Goal: Register for event/course

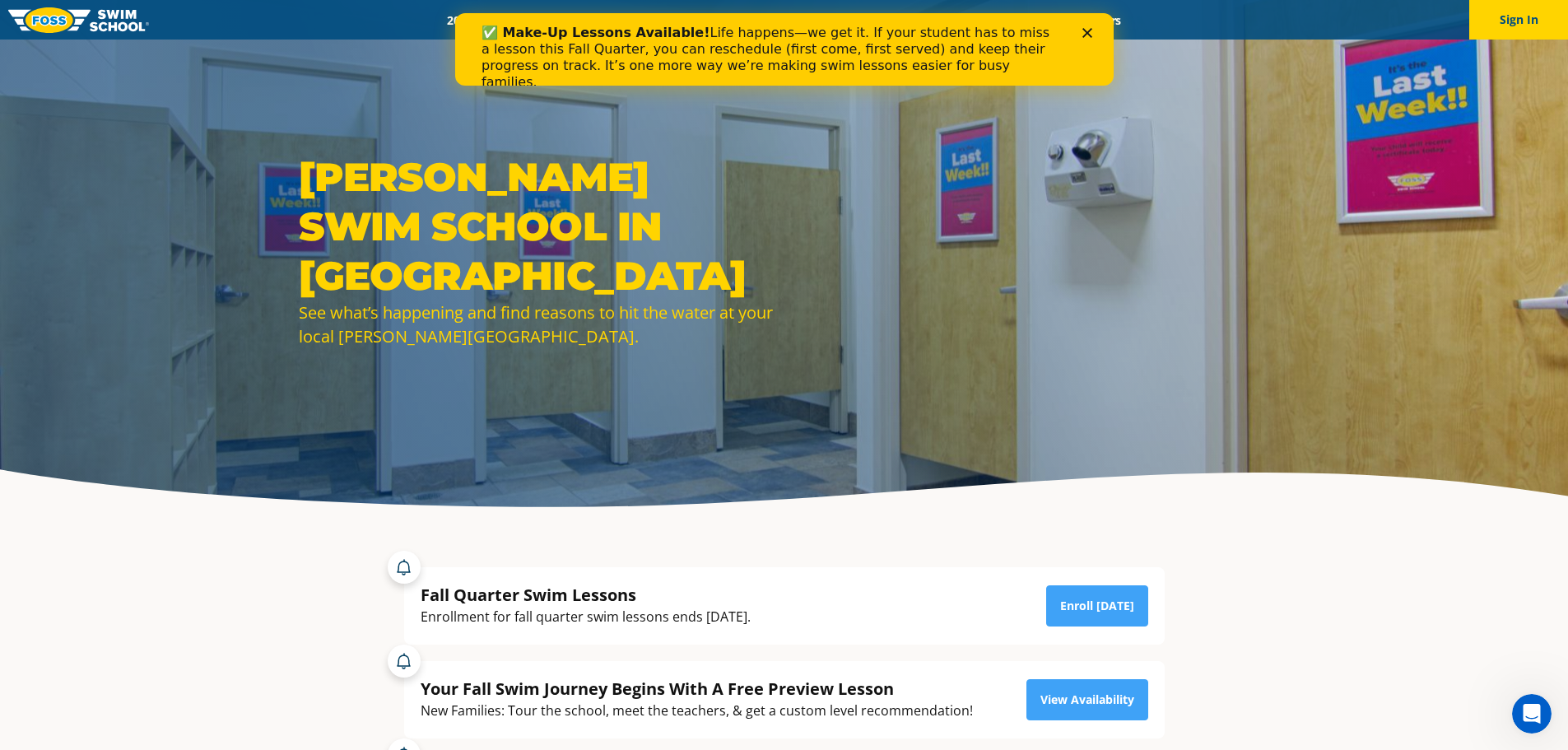
click at [1093, 37] on div "Close" at bounding box center [1090, 32] width 16 height 10
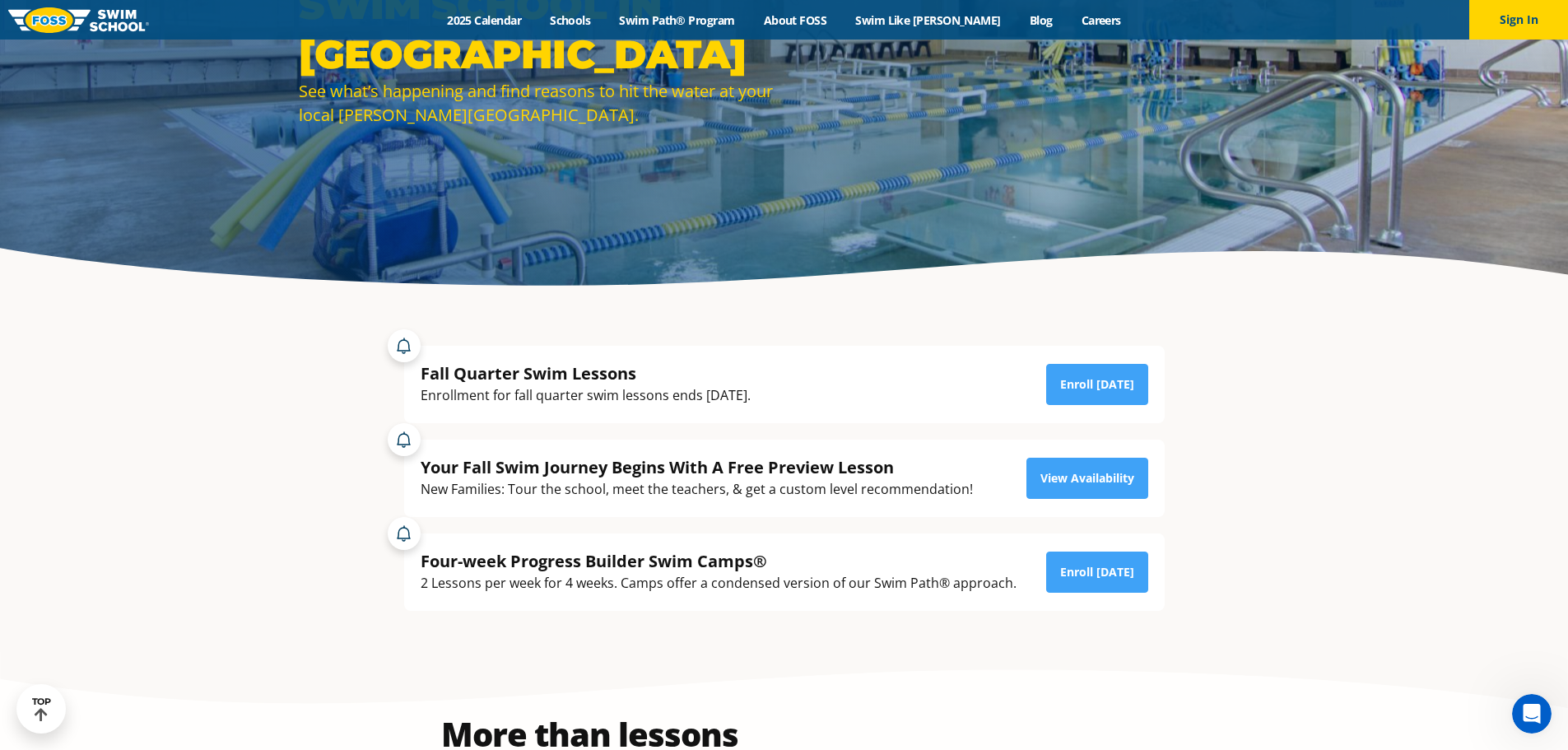
scroll to position [247, 0]
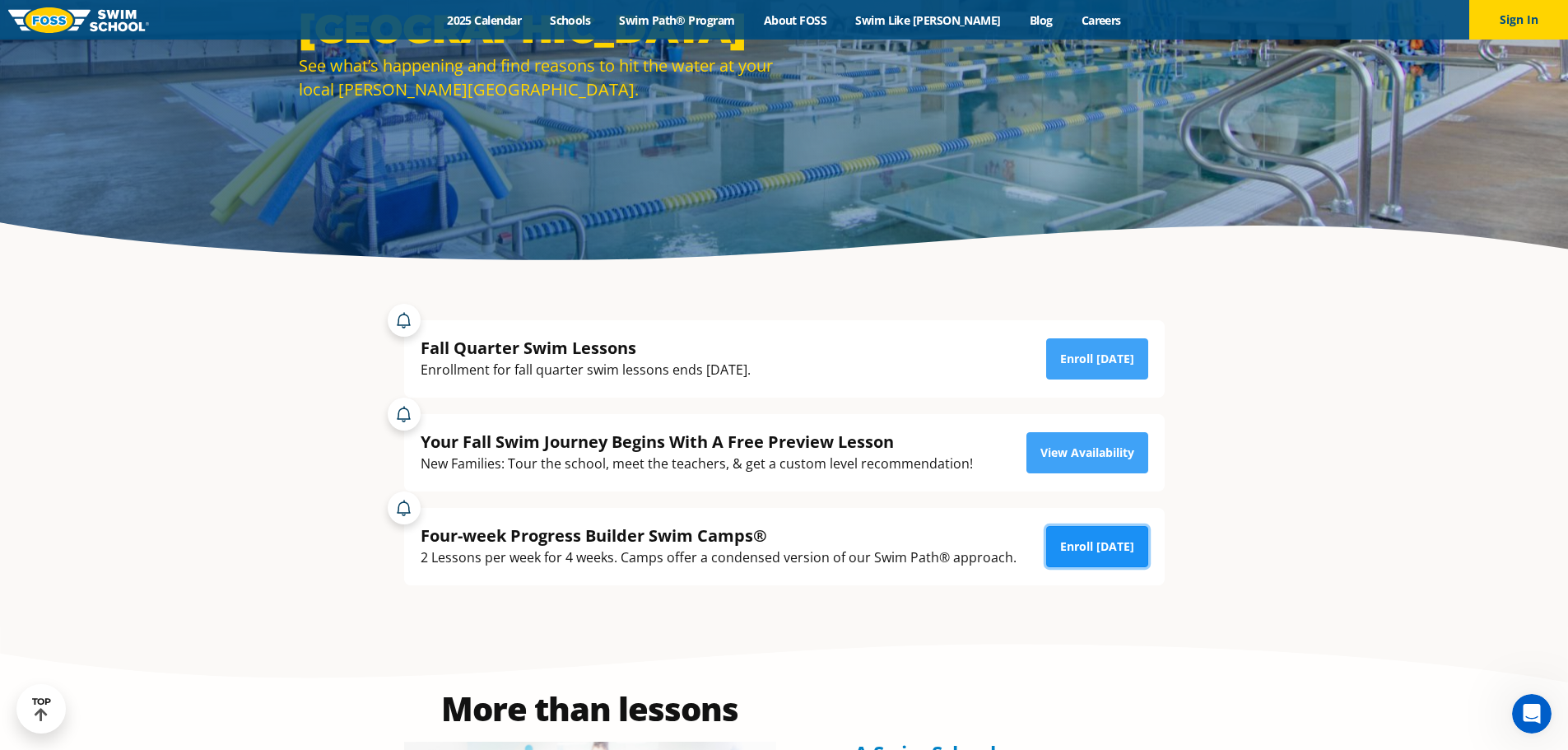
click at [1107, 550] on link "Enroll [DATE]" at bounding box center [1098, 546] width 102 height 41
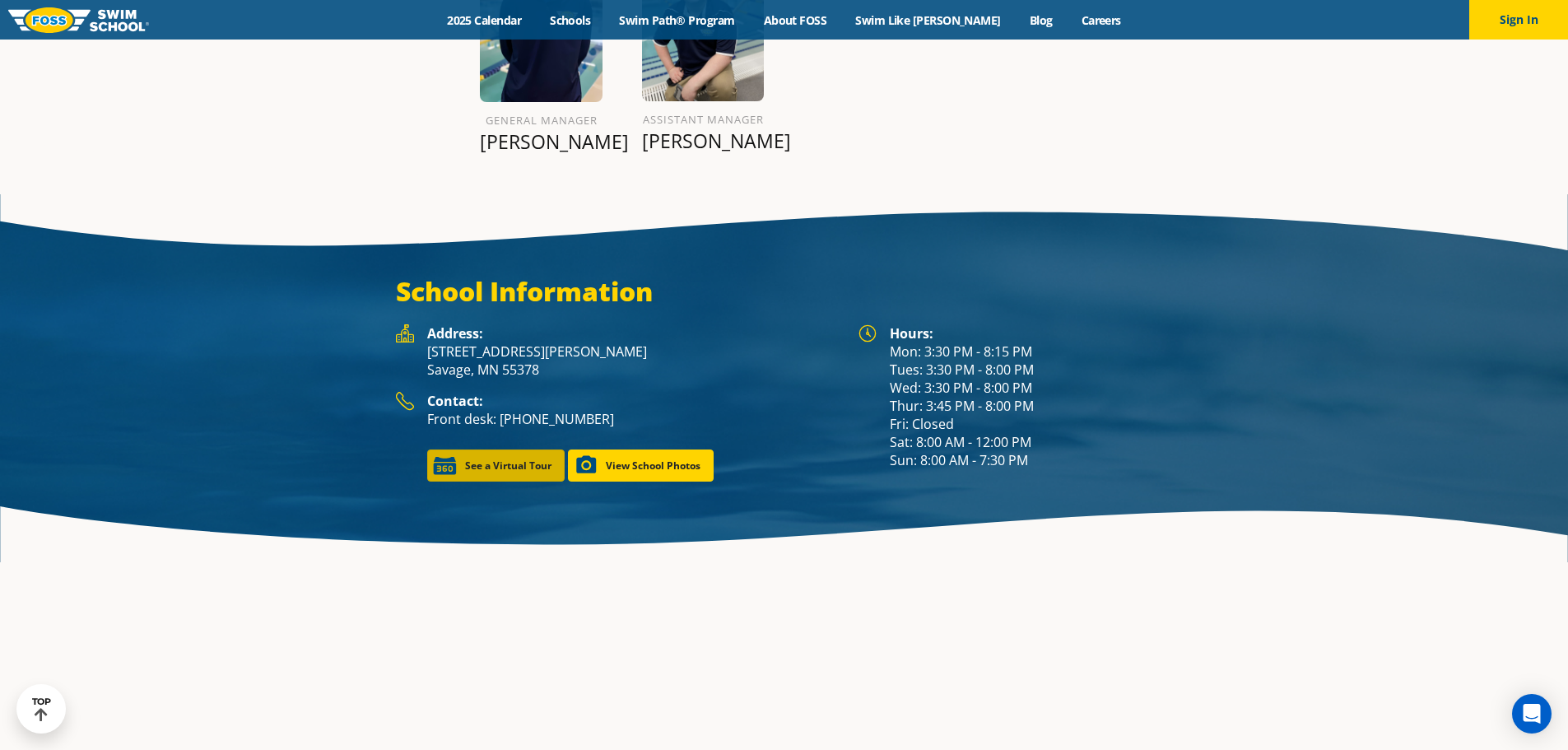
scroll to position [2283, 0]
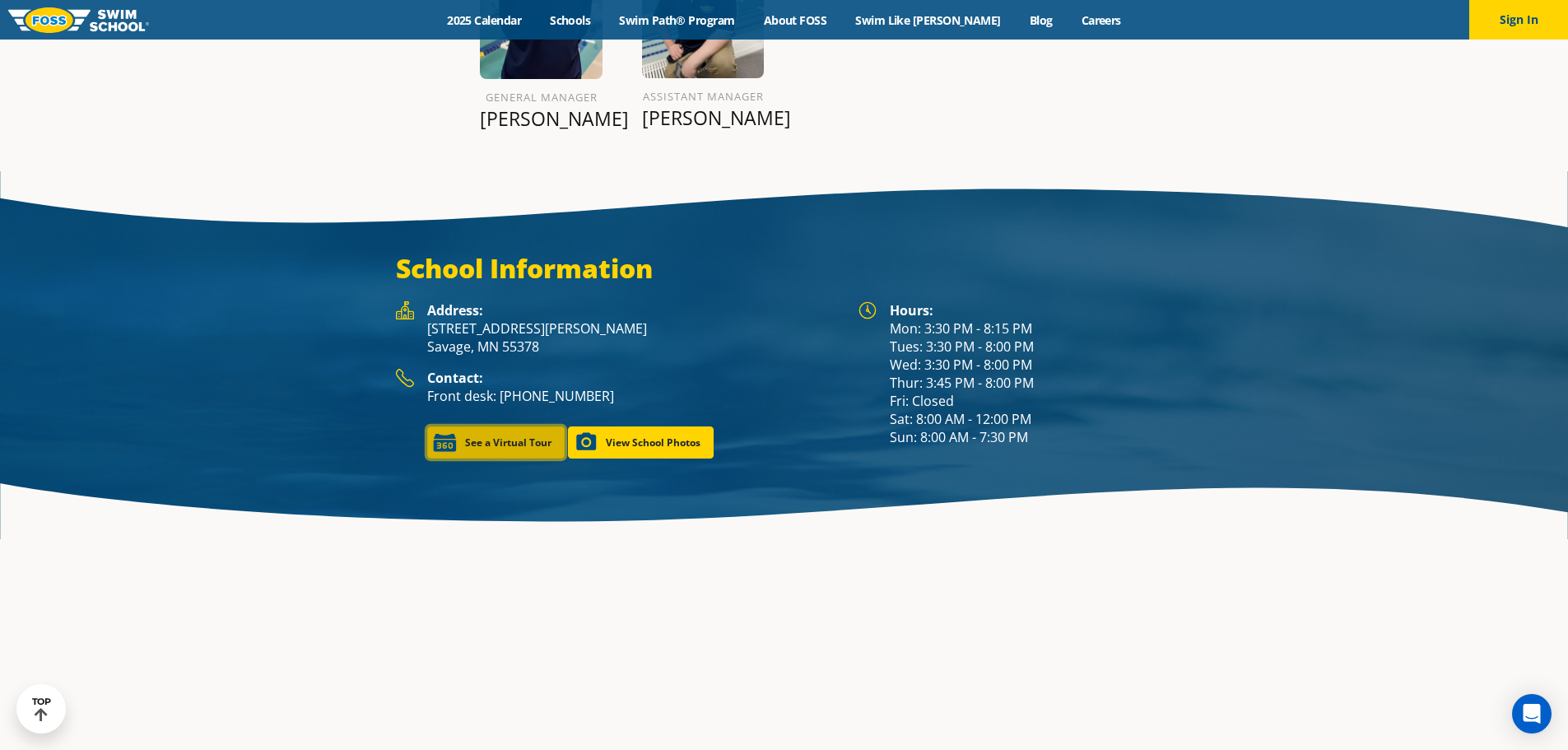
click at [524, 449] on link "See a Virtual Tour" at bounding box center [495, 442] width 137 height 32
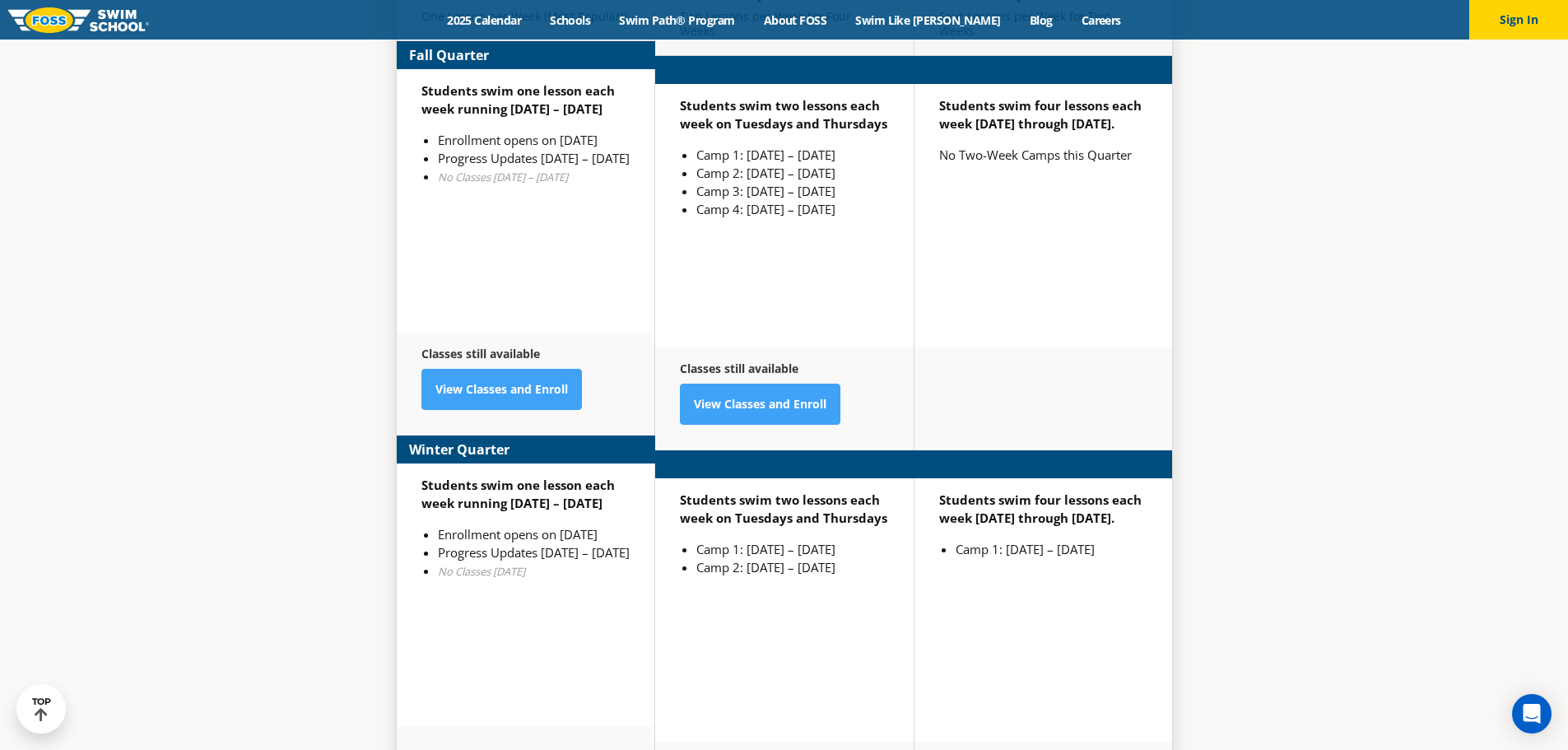
scroll to position [4200, 0]
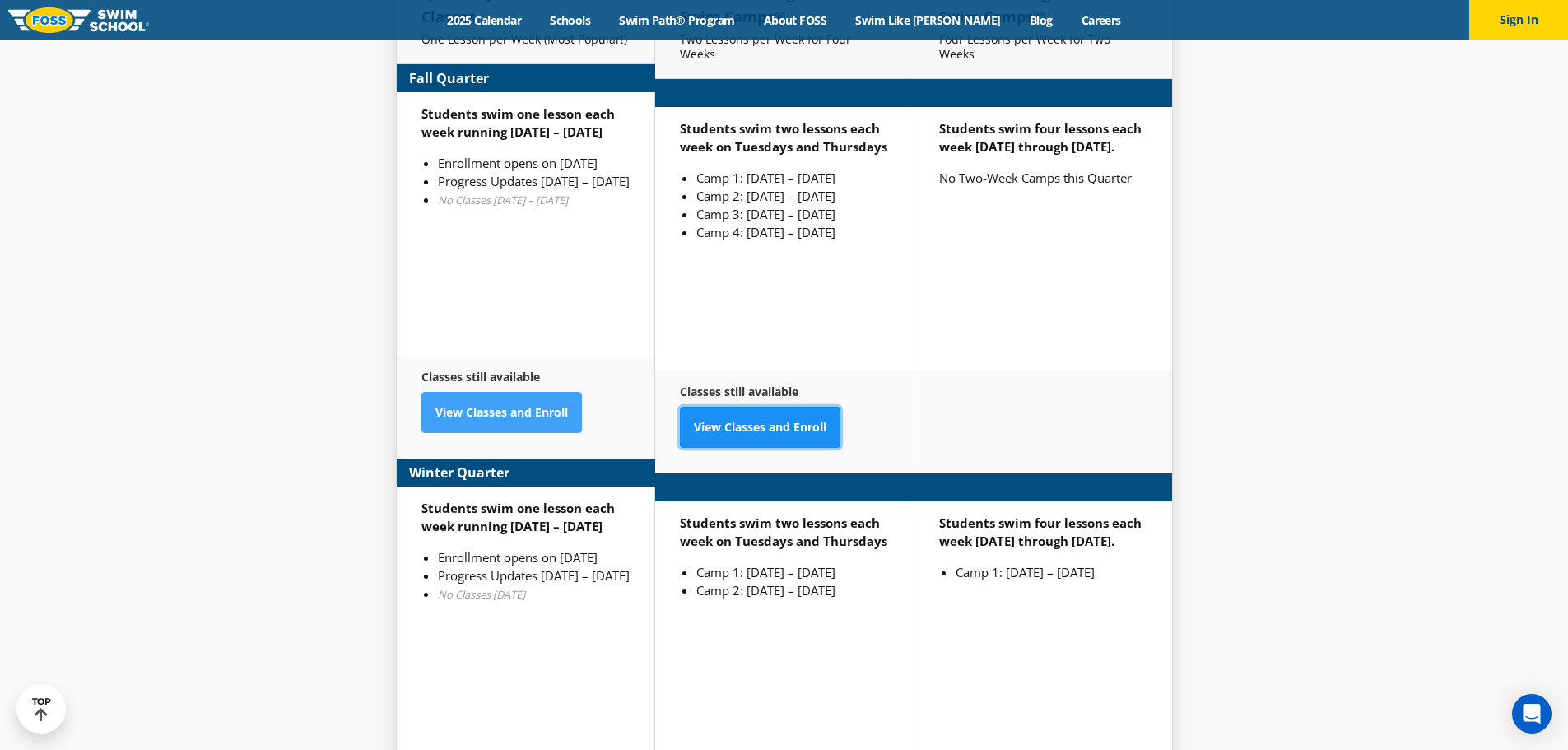
click at [765, 407] on link "View Classes and Enroll" at bounding box center [760, 427] width 161 height 41
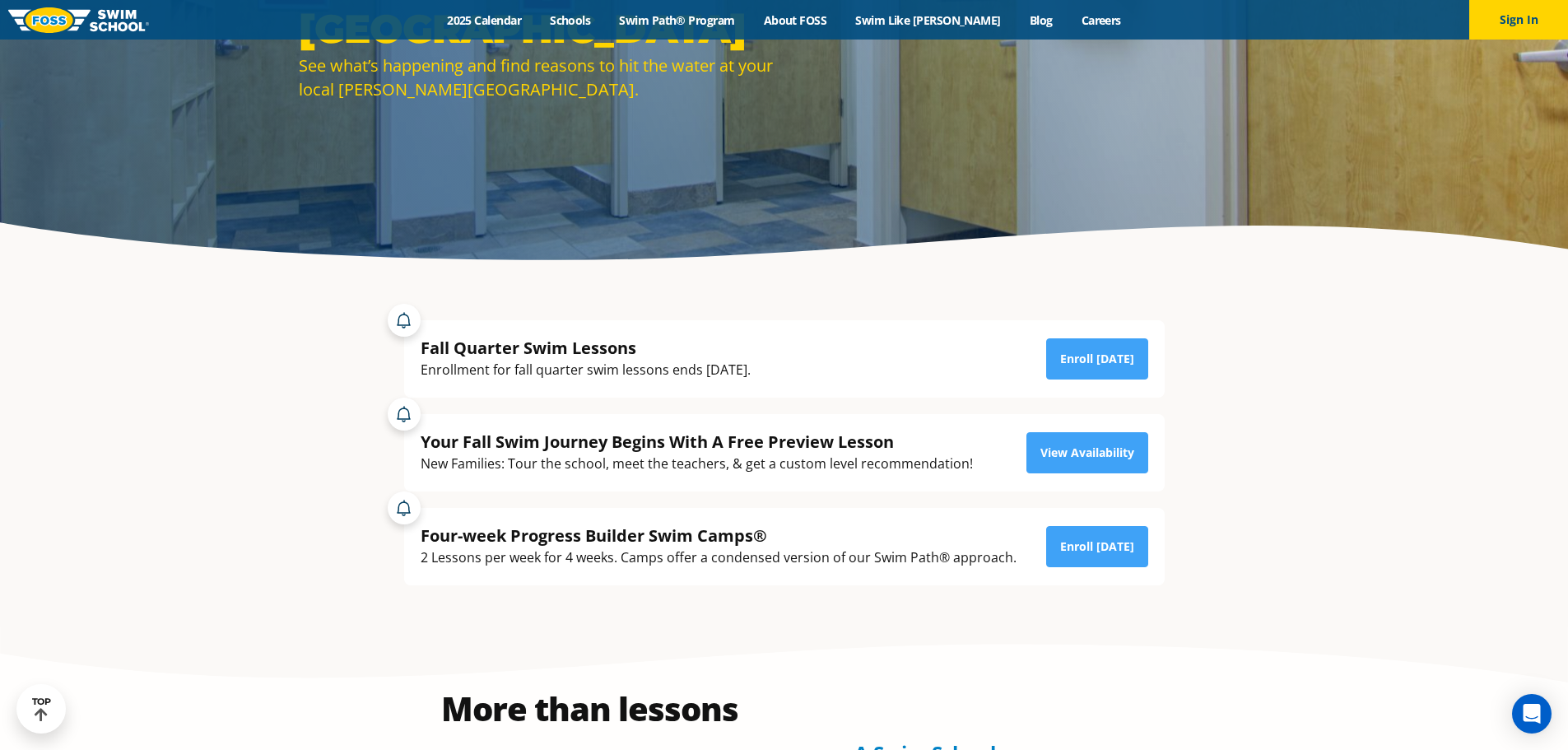
scroll to position [329, 0]
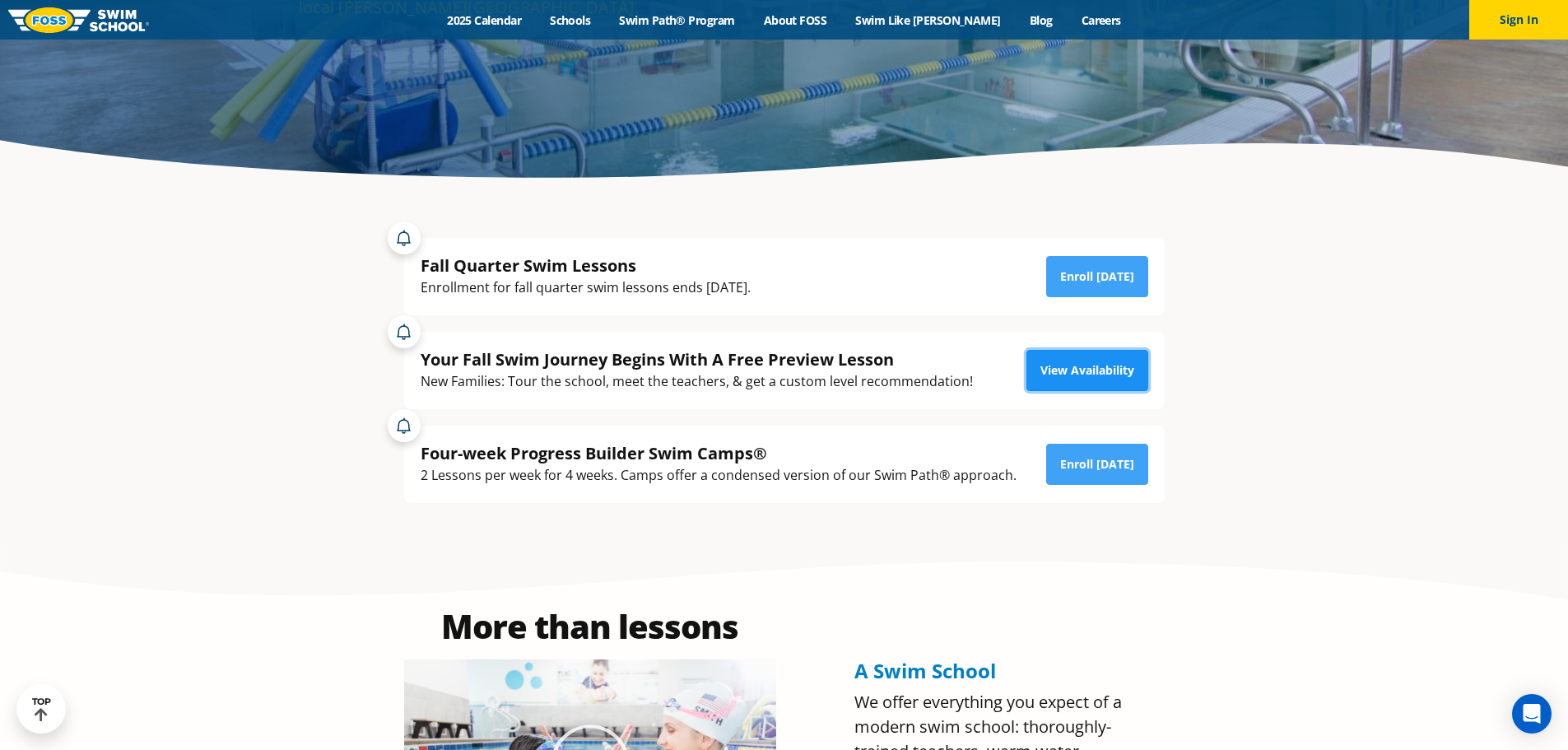
click at [1108, 377] on link "View Availability" at bounding box center [1087, 370] width 121 height 41
